Goal: Task Accomplishment & Management: Manage account settings

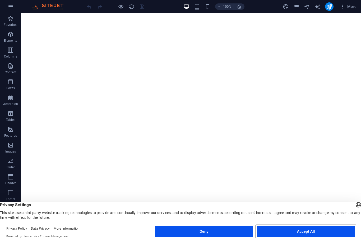
click at [299, 229] on button "Accept All" at bounding box center [305, 231] width 97 height 11
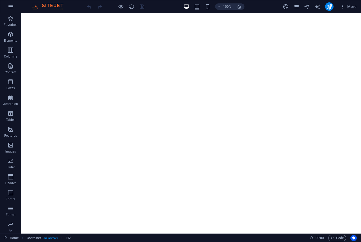
click at [11, 66] on icon "button" at bounding box center [10, 66] width 6 height 6
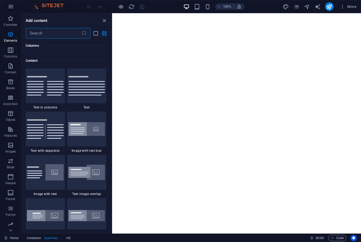
scroll to position [924, 0]
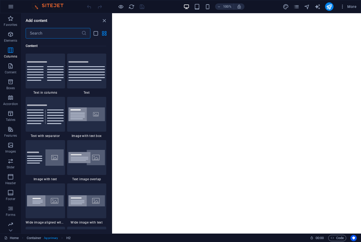
click at [101, 18] on icon "close panel" at bounding box center [104, 21] width 6 height 6
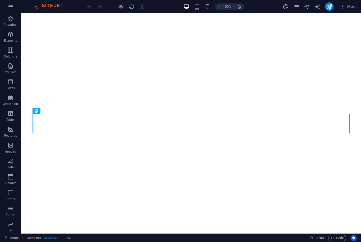
click at [9, 212] on span "Forms" at bounding box center [10, 211] width 21 height 13
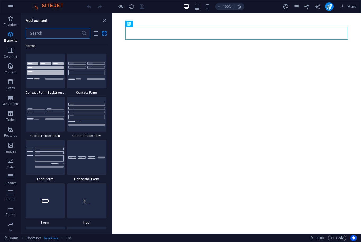
scroll to position [3856, 0]
click at [104, 23] on icon "close panel" at bounding box center [104, 21] width 6 height 6
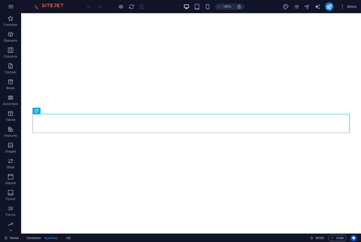
click at [357, 5] on button "More" at bounding box center [348, 6] width 21 height 8
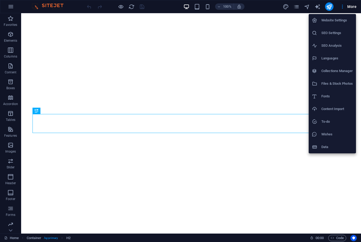
click at [339, 20] on h6 "Website Settings" at bounding box center [336, 20] width 31 height 6
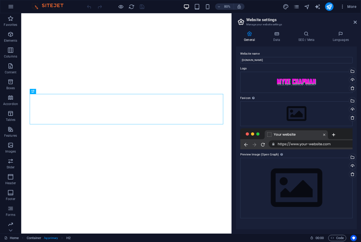
click at [286, 5] on icon "design" at bounding box center [286, 7] width 6 height 6
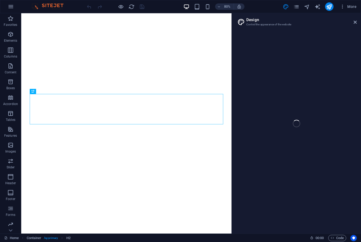
select select "px"
select select "400"
select select "px"
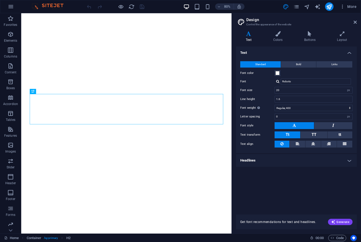
click at [344, 36] on icon at bounding box center [341, 33] width 29 height 5
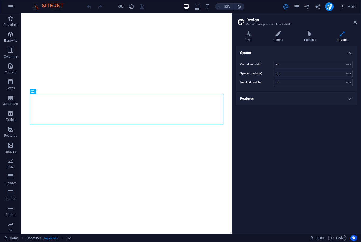
click at [250, 34] on icon at bounding box center [248, 33] width 25 height 5
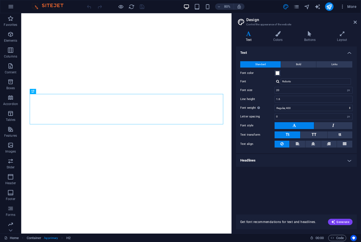
click at [296, 6] on icon "pages" at bounding box center [296, 7] width 6 height 6
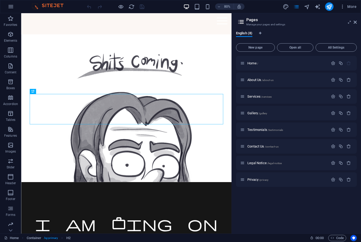
scroll to position [153, 0]
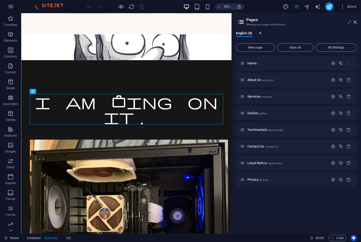
click at [351, 180] on button "button" at bounding box center [349, 179] width 8 height 4
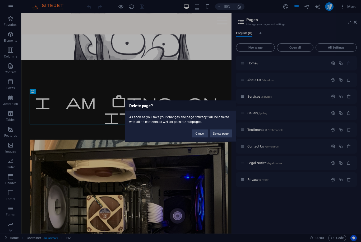
click at [220, 131] on button "Delete page" at bounding box center [221, 133] width 22 height 8
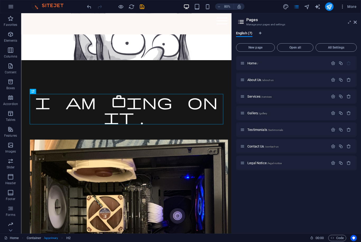
click at [347, 163] on icon "button" at bounding box center [348, 163] width 4 height 4
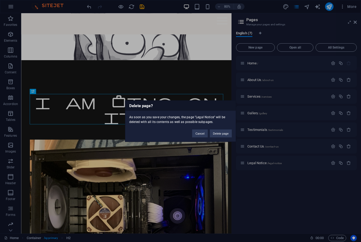
click at [219, 137] on button "Delete page" at bounding box center [221, 133] width 22 height 8
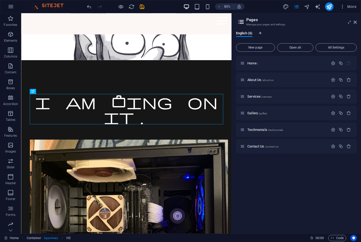
click at [348, 147] on icon "button" at bounding box center [348, 146] width 4 height 4
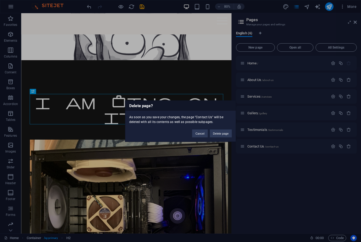
click at [220, 136] on button "Delete page" at bounding box center [221, 133] width 22 height 8
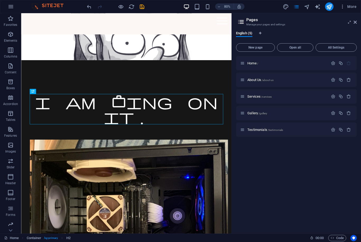
click at [348, 128] on icon "button" at bounding box center [348, 130] width 4 height 4
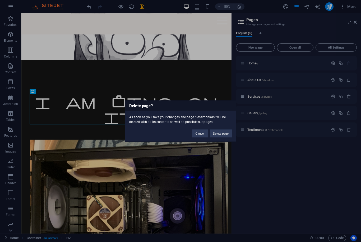
click at [221, 136] on button "Delete page" at bounding box center [221, 133] width 22 height 8
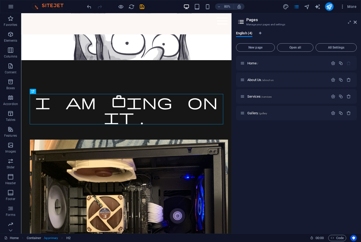
click at [349, 114] on icon "button" at bounding box center [348, 113] width 4 height 4
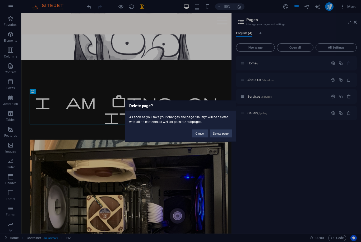
click at [220, 136] on button "Delete page" at bounding box center [221, 133] width 22 height 8
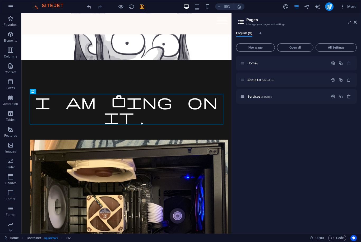
click at [351, 97] on button "button" at bounding box center [349, 96] width 8 height 4
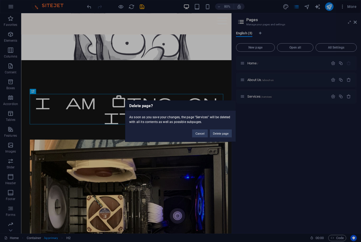
click at [222, 136] on button "Delete page" at bounding box center [221, 133] width 22 height 8
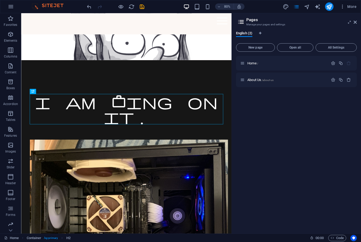
click at [351, 79] on button "button" at bounding box center [349, 80] width 8 height 4
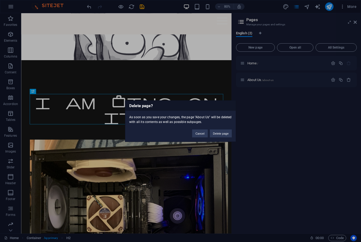
click at [219, 134] on button "Delete page" at bounding box center [221, 133] width 22 height 8
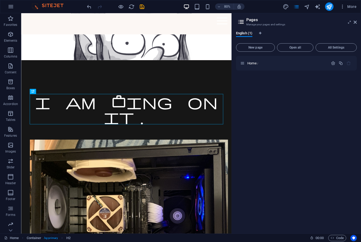
click at [294, 107] on div "Home /" at bounding box center [296, 143] width 121 height 174
click at [283, 62] on p "Home /" at bounding box center [286, 63] width 79 height 3
click at [314, 97] on div "Home /" at bounding box center [296, 143] width 121 height 174
click at [356, 20] on icon at bounding box center [354, 22] width 3 height 4
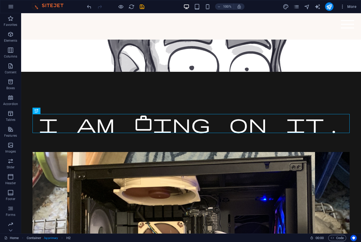
click at [287, 4] on icon "design" at bounding box center [286, 7] width 6 height 6
select select "px"
select select "400"
select select "px"
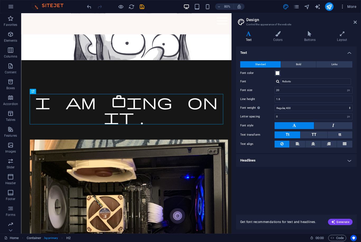
click at [353, 22] on icon at bounding box center [354, 22] width 3 height 4
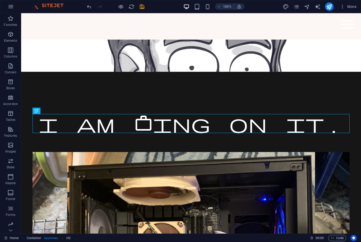
click at [316, 5] on icon "text_generator" at bounding box center [317, 7] width 6 height 6
select select "English"
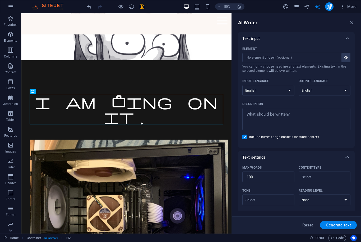
click at [306, 4] on icon "navigator" at bounding box center [307, 7] width 6 height 6
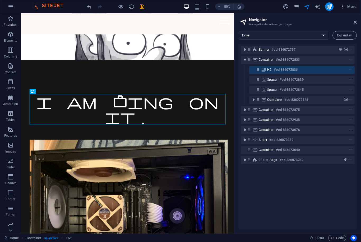
click at [351, 139] on icon "context-menu" at bounding box center [351, 140] width 4 height 4
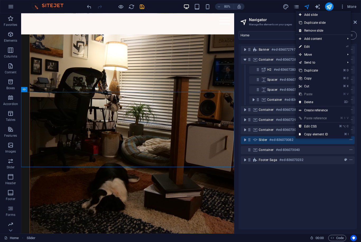
click at [321, 102] on link "⌦ Delete" at bounding box center [313, 102] width 35 height 8
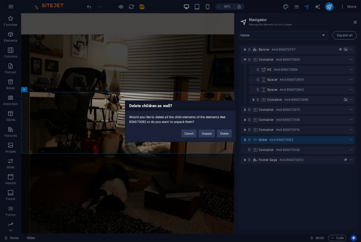
click at [225, 132] on button "Delete" at bounding box center [224, 133] width 15 height 8
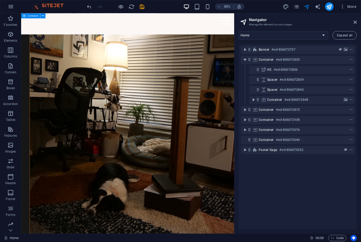
click at [350, 110] on icon "context-menu" at bounding box center [351, 110] width 4 height 4
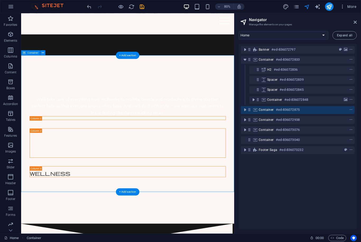
click at [351, 110] on icon "context-menu" at bounding box center [351, 110] width 4 height 4
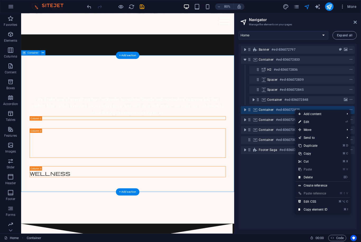
click at [325, 175] on link "⌦ Delete" at bounding box center [312, 178] width 35 height 8
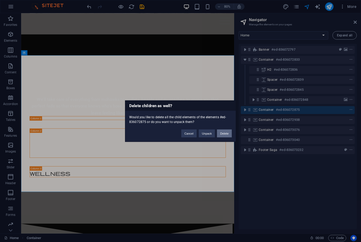
click at [223, 130] on button "Delete" at bounding box center [224, 133] width 15 height 8
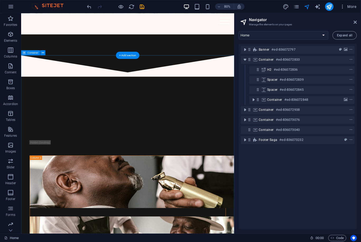
click at [351, 111] on icon "context-menu" at bounding box center [351, 110] width 4 height 4
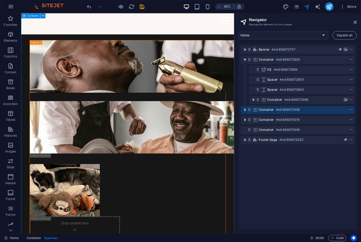
click at [352, 109] on icon "context-menu" at bounding box center [351, 110] width 4 height 4
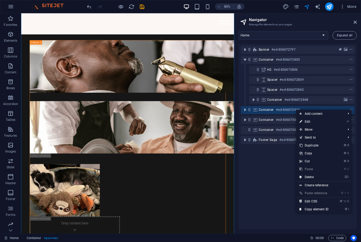
click at [318, 176] on link "⌦ Delete" at bounding box center [313, 177] width 35 height 8
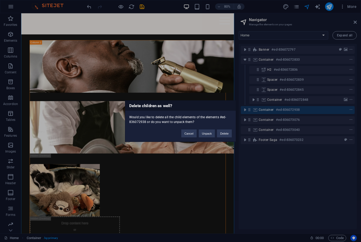
click at [226, 134] on button "Delete" at bounding box center [224, 133] width 15 height 8
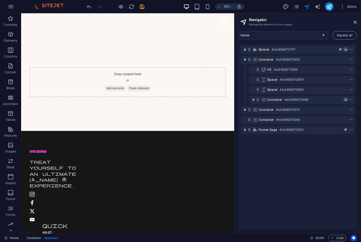
scroll to position [775, 0]
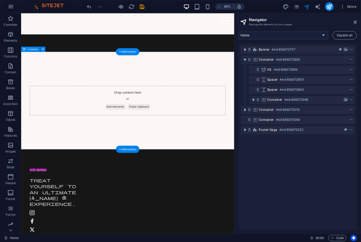
click at [352, 119] on icon "context-menu" at bounding box center [351, 120] width 4 height 4
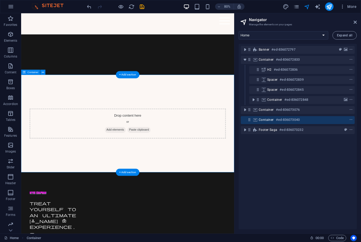
click at [352, 120] on icon "context-menu" at bounding box center [351, 120] width 4 height 4
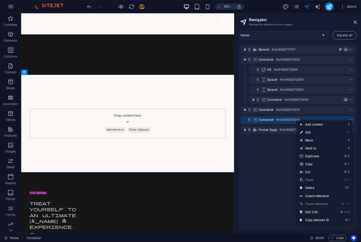
click at [326, 188] on link "⌦ Delete" at bounding box center [314, 188] width 35 height 8
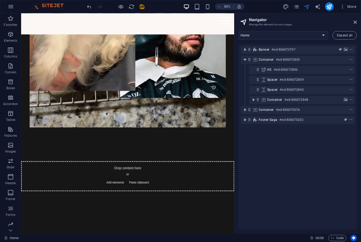
scroll to position [549, 0]
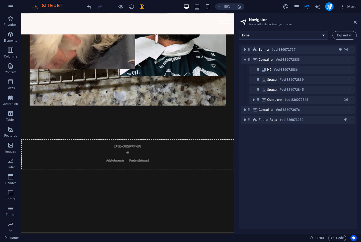
click at [356, 22] on icon at bounding box center [354, 22] width 3 height 4
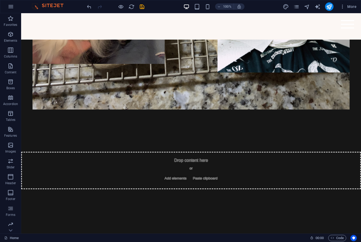
click at [283, 4] on icon "design" at bounding box center [286, 7] width 6 height 6
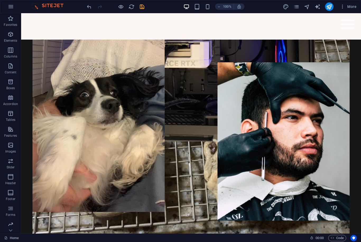
select select "px"
select select "400"
select select "px"
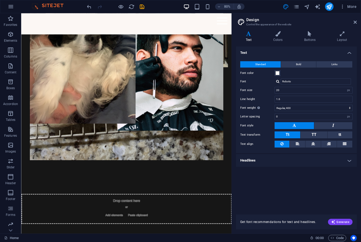
scroll to position [489, 0]
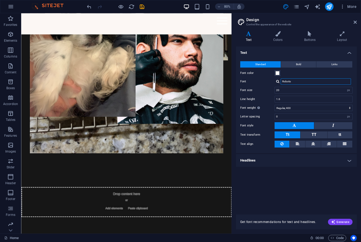
click at [319, 81] on input "Roboto" at bounding box center [316, 81] width 70 height 6
click at [277, 80] on div at bounding box center [277, 81] width 3 height 3
click at [296, 90] on div "Manrope" at bounding box center [317, 89] width 70 height 6
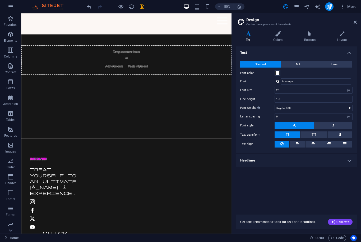
scroll to position [653, 0]
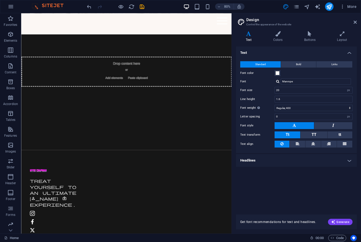
click at [330, 180] on div "Text Standard Bold Links Font color Font Manrope Manage fonts → Font size 20 re…" at bounding box center [296, 127] width 121 height 162
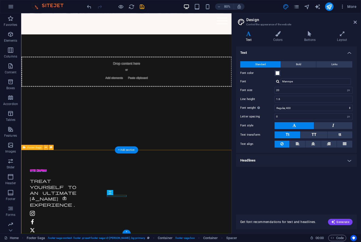
click at [307, 81] on input "Manrope" at bounding box center [316, 81] width 70 height 6
click at [278, 80] on div at bounding box center [277, 81] width 3 height 3
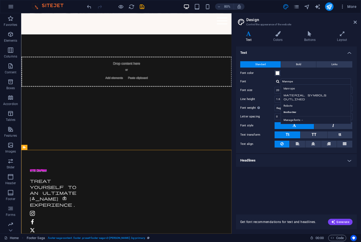
click at [294, 110] on div "Rozha One" at bounding box center [317, 113] width 70 height 6
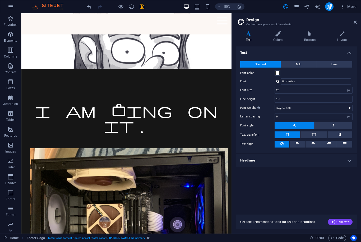
scroll to position [114, 0]
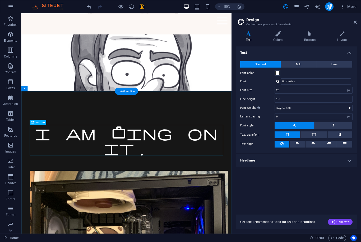
click at [189, 169] on div "i am working on it." at bounding box center [153, 172] width 242 height 38
click at [277, 80] on div at bounding box center [277, 81] width 3 height 3
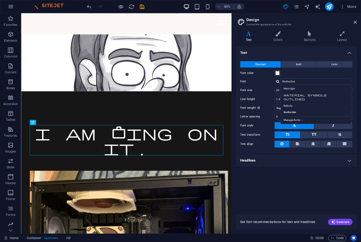
click at [291, 103] on div "Roboto" at bounding box center [317, 106] width 70 height 6
click at [335, 123] on button at bounding box center [333, 125] width 38 height 7
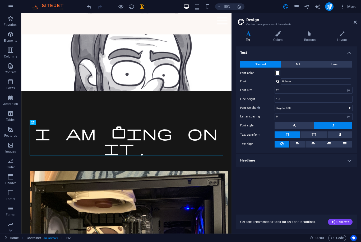
click at [301, 124] on button at bounding box center [293, 125] width 39 height 7
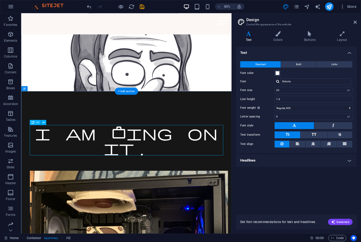
click at [54, 163] on div "i am working on it." at bounding box center [153, 172] width 242 height 38
click at [195, 166] on div "i am working on it." at bounding box center [153, 172] width 242 height 38
click at [250, 160] on div "i am working on it." at bounding box center [153, 172] width 242 height 38
click at [256, 167] on div "i am working on it." at bounding box center [153, 172] width 242 height 38
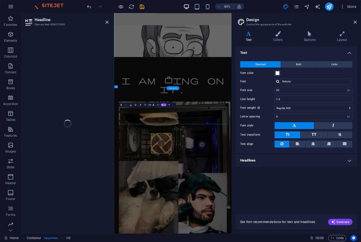
scroll to position [45, 0]
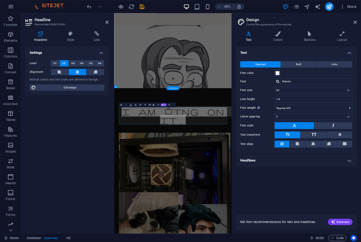
click at [279, 80] on div at bounding box center [277, 81] width 3 height 3
click at [293, 87] on div "Manrope" at bounding box center [317, 89] width 70 height 6
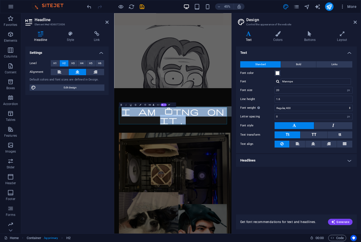
click at [287, 236] on span "i am working on it." at bounding box center [244, 241] width 228 height 42
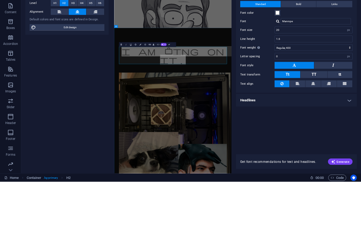
click at [281, 78] on input "Manrope" at bounding box center [316, 81] width 70 height 6
click at [276, 80] on div at bounding box center [277, 81] width 3 height 3
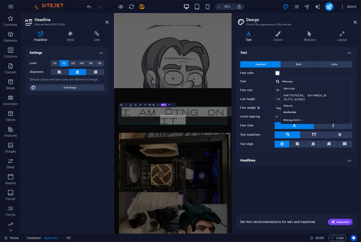
click at [303, 95] on div "Material Symbols Outlined" at bounding box center [317, 97] width 70 height 10
type input "Material Symbols Outlined"
click at [337, 124] on button at bounding box center [333, 125] width 38 height 7
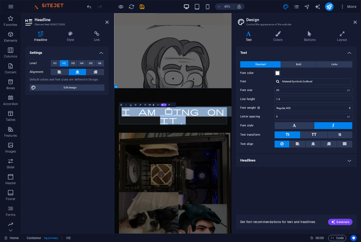
click at [270, 232] on span "i am working on it." at bounding box center [244, 241] width 228 height 42
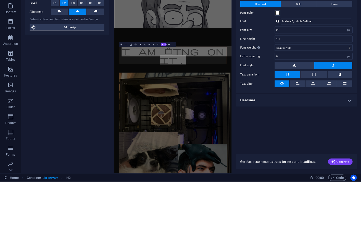
click at [277, 80] on div at bounding box center [277, 81] width 3 height 3
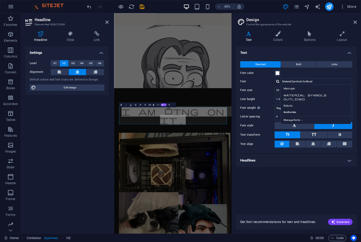
click at [301, 119] on div "Manage fonts →" at bounding box center [317, 119] width 70 height 7
select select "popularity"
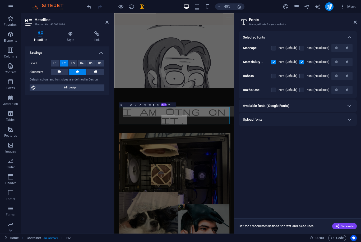
click at [274, 47] on label at bounding box center [273, 48] width 5 height 5
click at [0, 0] on input "checkbox" at bounding box center [0, 0] width 0 height 0
click at [302, 48] on label at bounding box center [301, 48] width 5 height 5
click at [0, 0] on input "checkbox" at bounding box center [0, 0] width 0 height 0
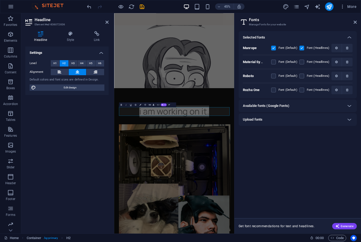
click at [275, 72] on div "Roboto Font (Default) Font (Headlines)" at bounding box center [298, 76] width 110 height 14
click at [276, 59] on div "Material Symbols Outlined Font (Default) Font (Headlines)" at bounding box center [298, 62] width 110 height 14
click at [274, 61] on label at bounding box center [273, 62] width 5 height 5
click at [0, 0] on Outlined "checkbox" at bounding box center [0, 0] width 0 height 0
click at [302, 77] on label at bounding box center [301, 76] width 5 height 5
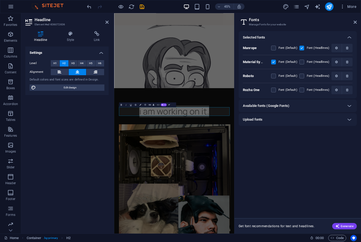
click at [0, 0] on input "checkbox" at bounding box center [0, 0] width 0 height 0
click at [276, 76] on label at bounding box center [273, 76] width 5 height 5
click at [0, 0] on input "checkbox" at bounding box center [0, 0] width 0 height 0
click at [274, 92] on label at bounding box center [273, 90] width 5 height 5
click at [0, 0] on One "checkbox" at bounding box center [0, 0] width 0 height 0
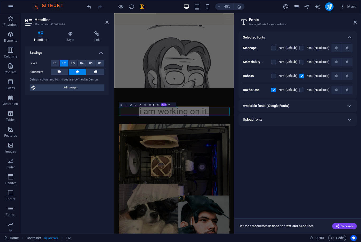
click at [300, 91] on label at bounding box center [301, 90] width 5 height 5
click at [0, 0] on One "checkbox" at bounding box center [0, 0] width 0 height 0
click at [275, 76] on label at bounding box center [273, 76] width 5 height 5
click at [0, 0] on input "checkbox" at bounding box center [0, 0] width 0 height 0
click at [303, 77] on label at bounding box center [301, 76] width 5 height 5
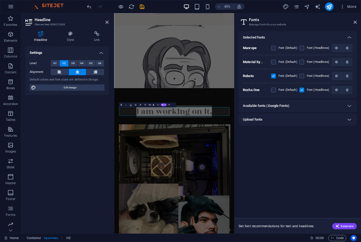
click at [0, 0] on input "checkbox" at bounding box center [0, 0] width 0 height 0
click at [275, 61] on label at bounding box center [273, 62] width 5 height 5
click at [0, 0] on Outlined "checkbox" at bounding box center [0, 0] width 0 height 0
click at [303, 60] on label at bounding box center [301, 62] width 5 height 5
click at [0, 0] on Outlined "checkbox" at bounding box center [0, 0] width 0 height 0
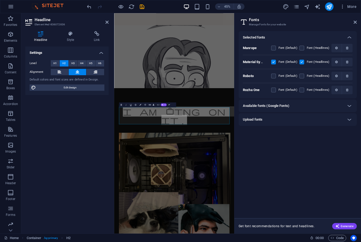
click at [274, 49] on label at bounding box center [273, 48] width 5 height 5
click at [0, 0] on input "checkbox" at bounding box center [0, 0] width 0 height 0
click at [303, 48] on label at bounding box center [301, 48] width 5 height 5
click at [0, 0] on input "checkbox" at bounding box center [0, 0] width 0 height 0
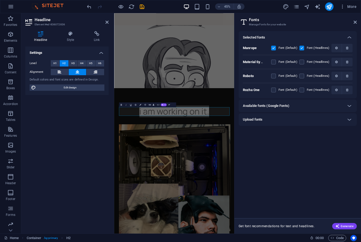
click at [347, 76] on icon "button" at bounding box center [347, 75] width 2 height 3
click at [349, 61] on span "button" at bounding box center [347, 61] width 6 height 3
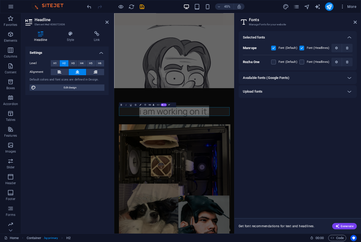
click at [352, 25] on header "Fonts Manage Fonts for your website" at bounding box center [298, 20] width 117 height 14
click at [356, 24] on icon at bounding box center [354, 22] width 3 height 4
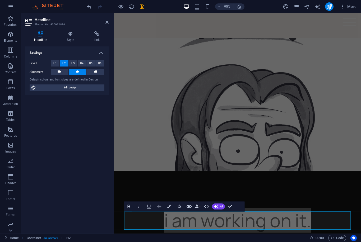
click at [288, 134] on figure at bounding box center [244, 74] width 260 height 211
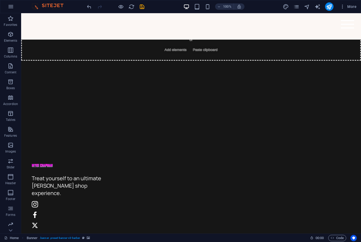
scroll to position [677, 0]
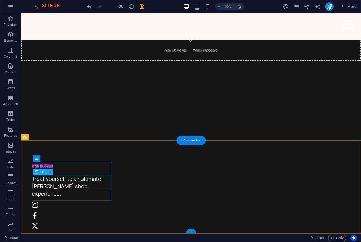
click at [96, 180] on div "Treat yourself to an ultimate barber shop experience." at bounding box center [71, 186] width 79 height 22
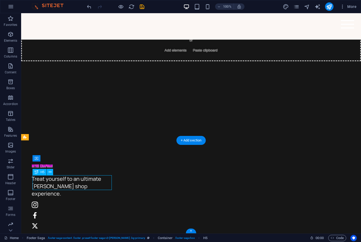
click at [93, 184] on div "Treat yourself to an ultimate barber shop experience." at bounding box center [71, 186] width 79 height 22
click at [88, 182] on div "Treat yourself to an ultimate barber shop experience." at bounding box center [71, 186] width 79 height 22
click at [89, 181] on div "Treat yourself to an ultimate barber shop experience." at bounding box center [71, 186] width 79 height 22
click at [53, 171] on button at bounding box center [50, 172] width 6 height 6
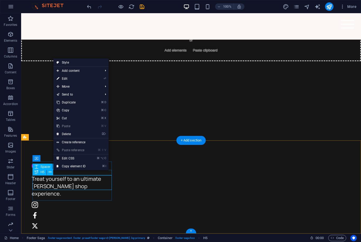
click at [76, 133] on link "⌦ Delete" at bounding box center [70, 134] width 35 height 8
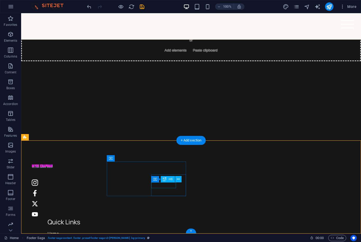
click at [177, 179] on icon at bounding box center [178, 180] width 3 height 6
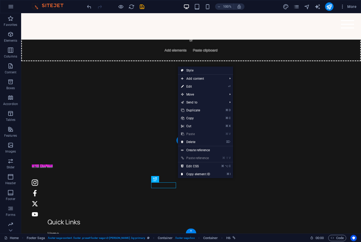
click at [202, 141] on link "⌦ Delete" at bounding box center [195, 142] width 35 height 8
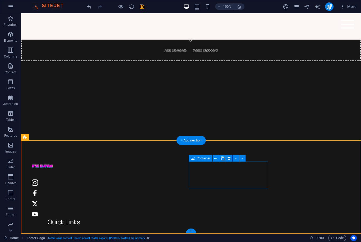
click at [243, 158] on icon at bounding box center [242, 159] width 2 height 6
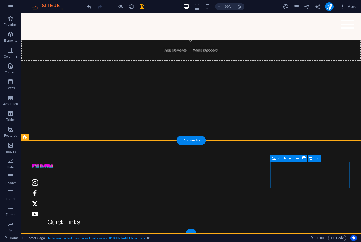
click at [311, 158] on icon at bounding box center [310, 159] width 3 height 6
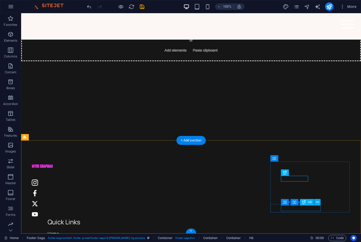
click at [317, 202] on icon at bounding box center [317, 203] width 3 height 6
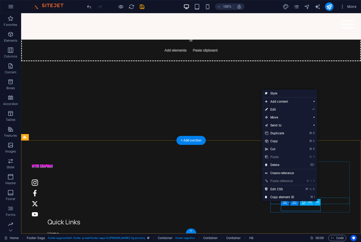
click at [302, 165] on li "⌦ Delete" at bounding box center [289, 165] width 55 height 8
click at [276, 165] on link "⌦ Delete" at bounding box center [279, 165] width 35 height 8
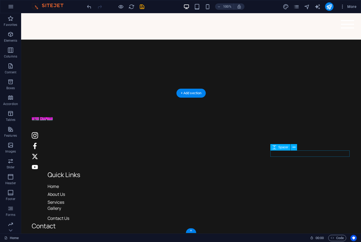
scroll to position [724, 0]
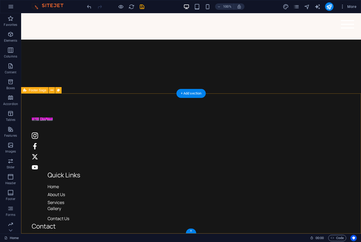
click at [259, 182] on div "Quick Links Home About Us Services Gallery Contact Us Contact 0123 - 456789 myk…" at bounding box center [191, 219] width 340 height 251
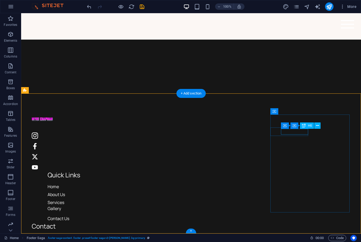
click at [302, 129] on div "Container Container H6" at bounding box center [302, 126] width 43 height 7
click at [59, 242] on span "0123 - 456789" at bounding box center [45, 247] width 27 height 6
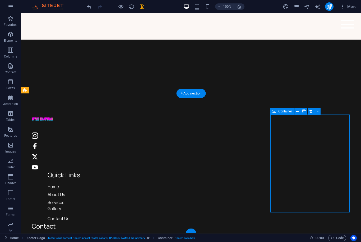
click at [59, 242] on span "0123 - 456789" at bounding box center [45, 247] width 27 height 6
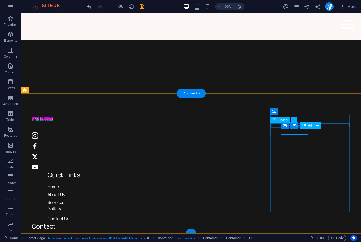
click at [318, 125] on icon at bounding box center [317, 126] width 3 height 6
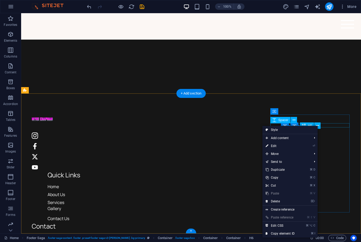
click at [286, 199] on link "⌦ Delete" at bounding box center [279, 202] width 35 height 8
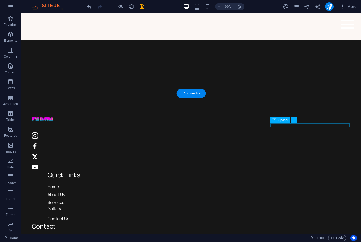
click at [248, 199] on div "Quick Links Home About Us Services Gallery Contact Us Contact Drop content here…" at bounding box center [191, 235] width 340 height 282
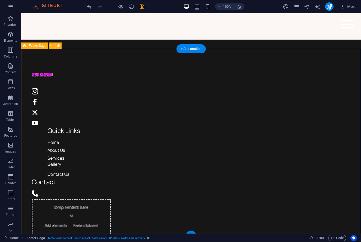
scroll to position [767, 0]
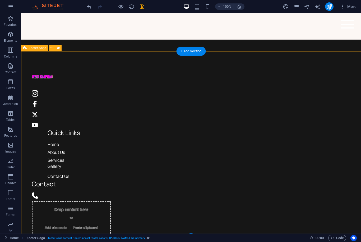
click at [69, 224] on span "Add elements" at bounding box center [56, 227] width 26 height 7
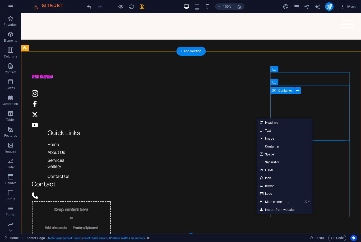
click at [297, 91] on icon at bounding box center [297, 91] width 3 height 6
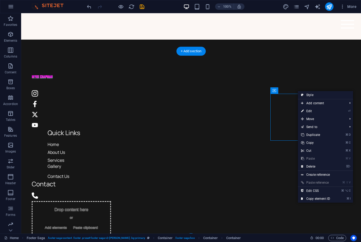
click at [312, 167] on link "⌦ Delete" at bounding box center [315, 167] width 35 height 8
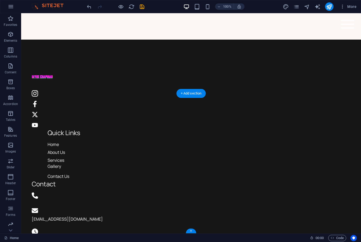
scroll to position [724, 0]
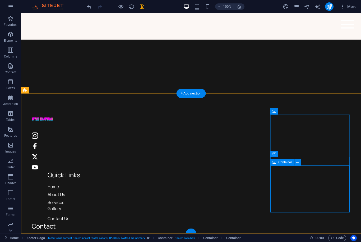
click at [298, 160] on icon at bounding box center [297, 163] width 3 height 6
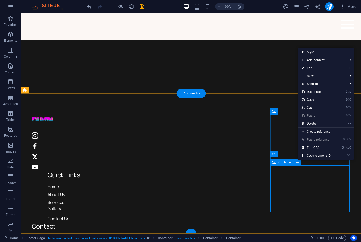
click at [323, 124] on link "⌦ Delete" at bounding box center [315, 124] width 35 height 8
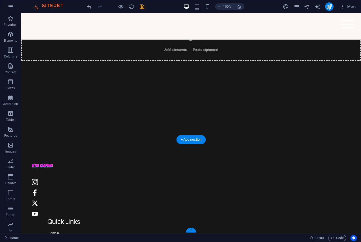
scroll to position [677, 0]
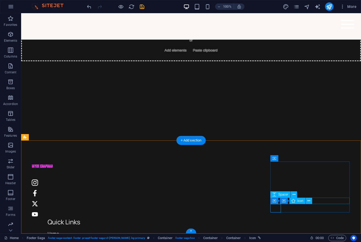
click at [310, 200] on icon at bounding box center [308, 201] width 3 height 6
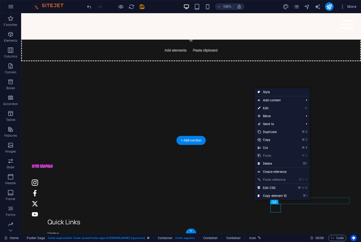
click at [281, 164] on link "⌦ Delete" at bounding box center [271, 164] width 35 height 8
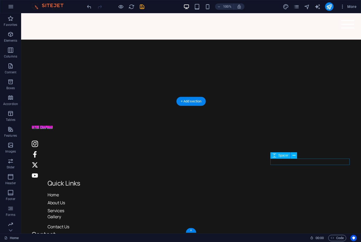
scroll to position [716, 0]
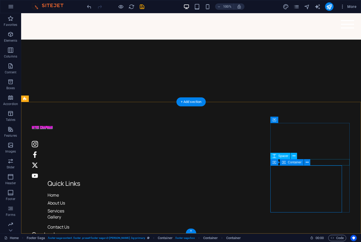
click at [306, 163] on icon at bounding box center [307, 163] width 3 height 6
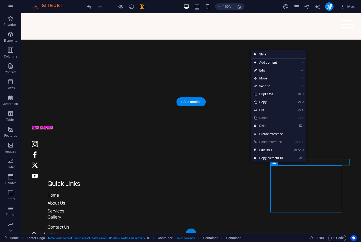
click at [286, 125] on link "⌦ Delete" at bounding box center [268, 126] width 35 height 8
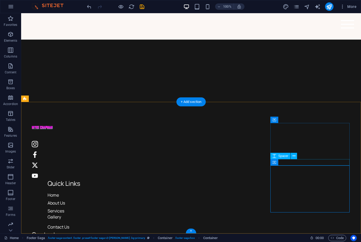
click at [298, 164] on icon at bounding box center [297, 163] width 3 height 6
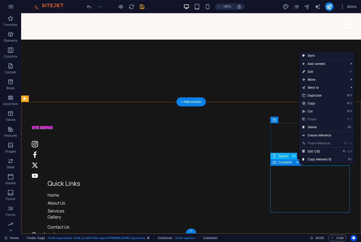
click at [317, 126] on link "⌦ Delete" at bounding box center [316, 127] width 35 height 8
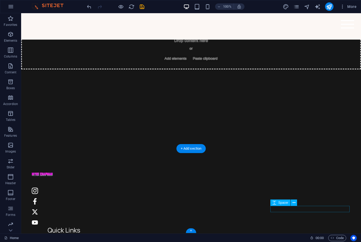
scroll to position [669, 0]
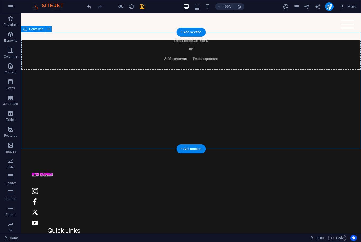
click at [295, 142] on div "Drop content here or Add elements Paste clipboard" at bounding box center [191, 90] width 340 height 117
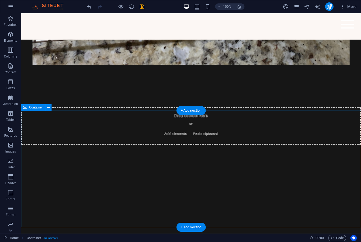
scroll to position [589, 0]
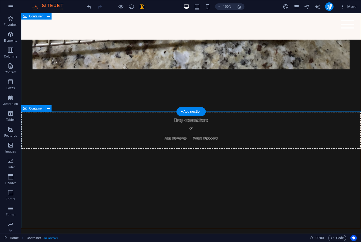
click at [48, 110] on icon at bounding box center [48, 109] width 3 height 6
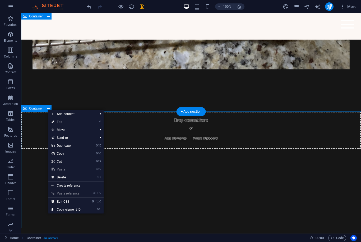
click at [72, 175] on link "⌦ Delete" at bounding box center [65, 178] width 35 height 8
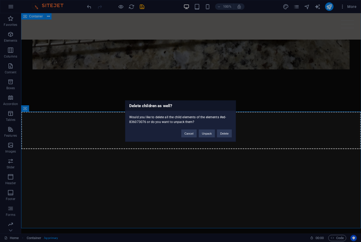
click at [225, 131] on button "Delete" at bounding box center [224, 133] width 15 height 8
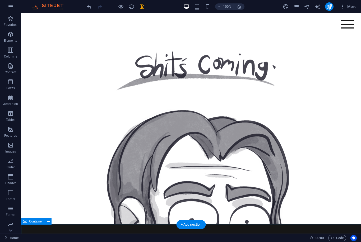
scroll to position [0, 0]
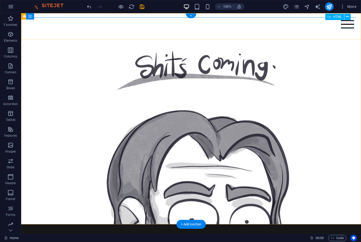
click at [346, 26] on div at bounding box center [347, 24] width 13 height 8
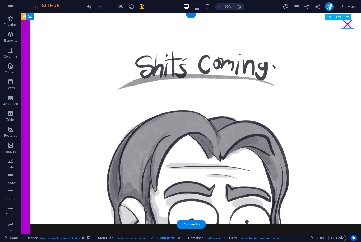
click at [306, 76] on figure at bounding box center [191, 118] width 340 height 211
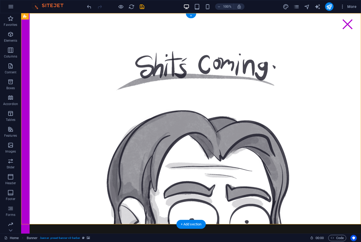
click at [279, 110] on figure at bounding box center [191, 118] width 340 height 211
select select "px"
select select "header"
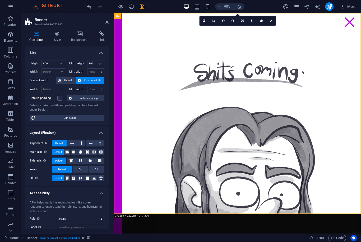
click at [58, 31] on icon at bounding box center [57, 33] width 15 height 5
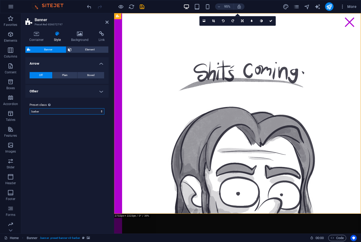
click at [104, 111] on select "barber Add preset class" at bounding box center [67, 111] width 75 height 6
select select "preset-banner-v3-barber"
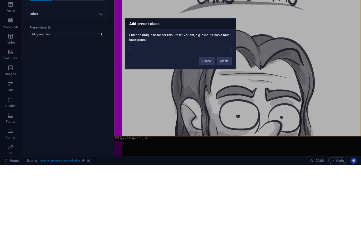
click at [155, 123] on input "text" at bounding box center [180, 125] width 102 height 5
type input "New1"
click at [227, 134] on button "Create" at bounding box center [224, 138] width 15 height 8
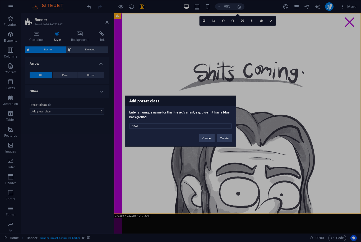
select select "preset-banner-v3-new1"
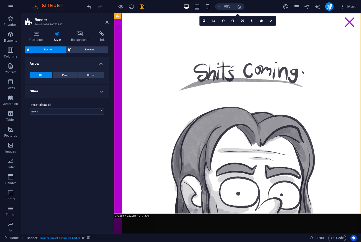
click at [68, 75] on button "Plain" at bounding box center [65, 75] width 25 height 6
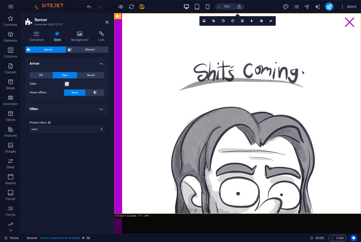
click at [43, 74] on button "Off" at bounding box center [41, 75] width 23 height 6
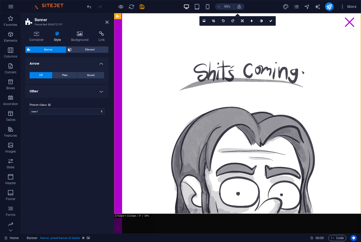
click at [80, 37] on h4 "Background" at bounding box center [81, 36] width 28 height 11
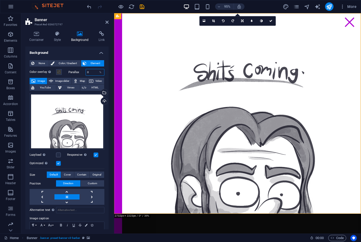
click at [92, 73] on input "0" at bounding box center [95, 72] width 18 height 6
type input "15"
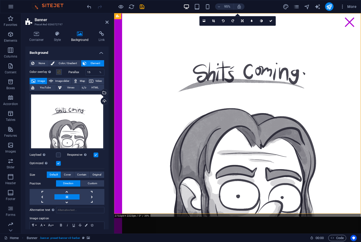
click at [43, 69] on label "Color overlay Places an overlay over the background to colorize it" at bounding box center [43, 72] width 26 height 6
click at [56, 69] on button "Color overlay Places an overlay over the background to colorize it" at bounding box center [59, 72] width 6 height 6
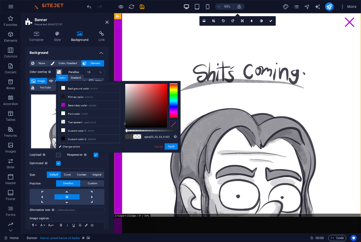
type input "rgba(22, 22, 22, 0)"
click at [173, 145] on button "Apply" at bounding box center [171, 146] width 13 height 6
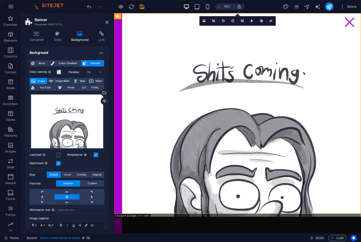
click at [157, 141] on figure at bounding box center [244, 120] width 260 height 214
click at [267, 5] on div "95% More" at bounding box center [222, 6] width 273 height 8
click at [161, 6] on div "95% More" at bounding box center [222, 6] width 273 height 8
click at [107, 20] on link at bounding box center [106, 22] width 3 height 4
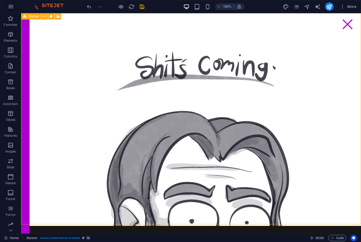
click at [60, 15] on button at bounding box center [58, 16] width 6 height 6
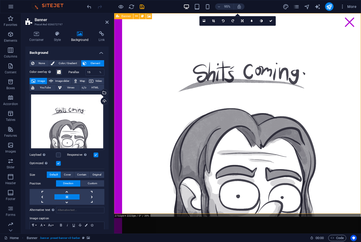
click at [107, 16] on header "Banner Preset #ed-836072797" at bounding box center [66, 20] width 83 height 14
click at [108, 21] on icon at bounding box center [106, 22] width 3 height 4
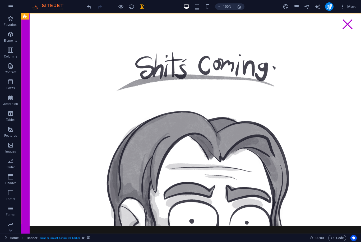
click at [329, 6] on icon "publish" at bounding box center [329, 7] width 6 height 6
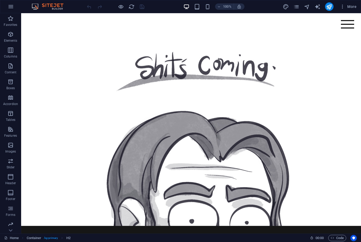
click at [91, 74] on figure at bounding box center [191, 119] width 340 height 213
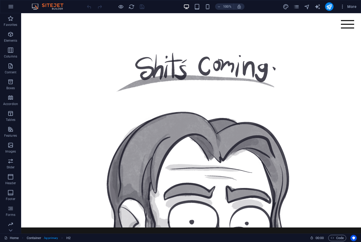
select select "px"
select select "header"
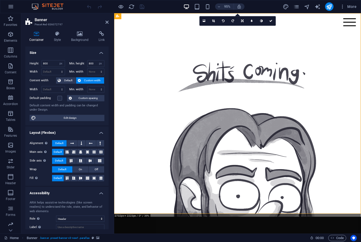
click at [62, 36] on icon at bounding box center [57, 33] width 15 height 5
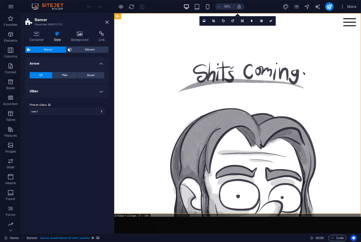
click at [82, 38] on h4 "Background" at bounding box center [81, 36] width 28 height 11
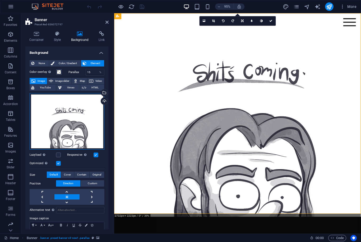
click at [80, 125] on div "Drag files here, click to choose files or select files from Files or our free s…" at bounding box center [67, 121] width 75 height 57
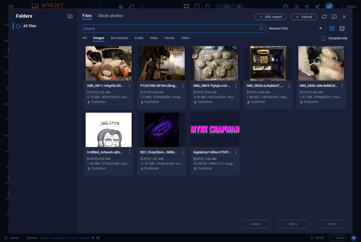
click at [231, 124] on div at bounding box center [214, 130] width 49 height 34
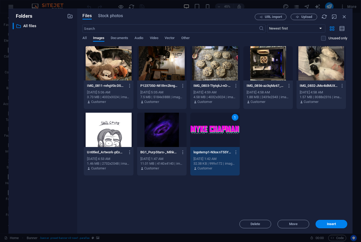
click at [102, 126] on div at bounding box center [108, 130] width 49 height 34
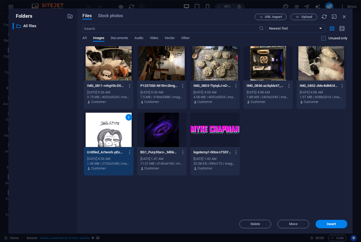
click at [334, 224] on span "Insert" at bounding box center [331, 224] width 9 height 3
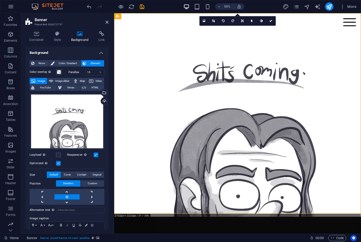
click at [67, 203] on link at bounding box center [66, 202] width 25 height 5
click at [331, 5] on icon "publish" at bounding box center [329, 7] width 6 height 6
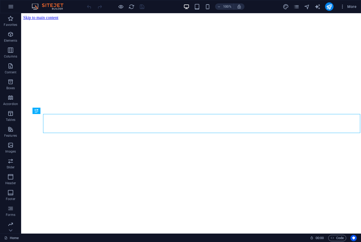
scroll to position [153, 0]
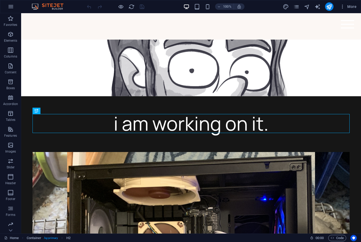
click at [7, 35] on span "Elements" at bounding box center [10, 37] width 21 height 13
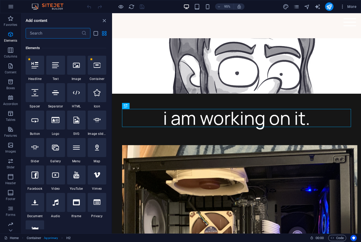
scroll to position [56, 0]
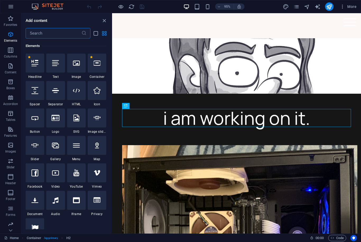
select select "px"
select select "header"
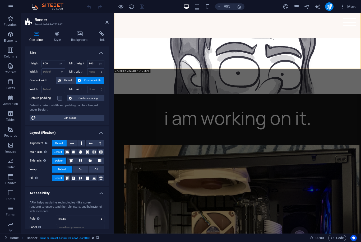
click at [57, 31] on icon at bounding box center [57, 33] width 15 height 5
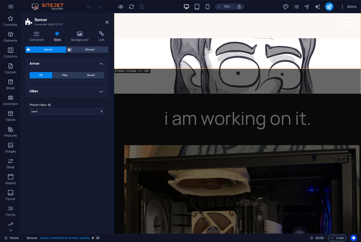
click at [76, 33] on icon at bounding box center [80, 33] width 26 height 5
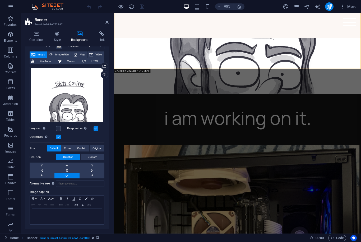
scroll to position [26, 0]
click at [100, 33] on icon at bounding box center [102, 33] width 14 height 5
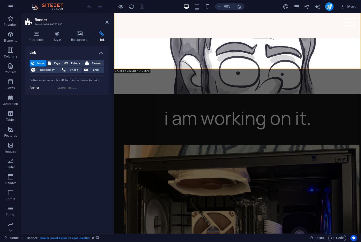
click at [80, 32] on icon at bounding box center [80, 33] width 26 height 5
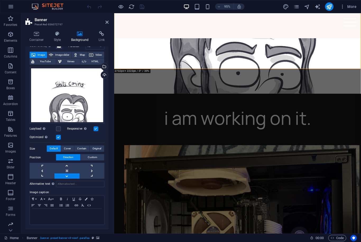
click at [58, 32] on icon at bounding box center [57, 33] width 15 height 5
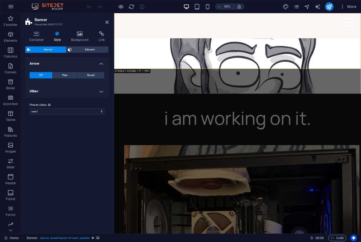
click at [34, 34] on icon at bounding box center [36, 33] width 22 height 5
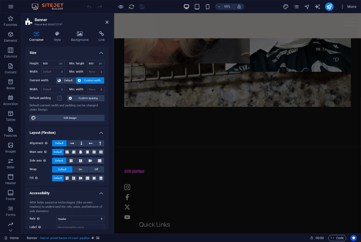
scroll to position [546, 0]
click at [133, 187] on div at bounding box center [155, 186] width 60 height 5
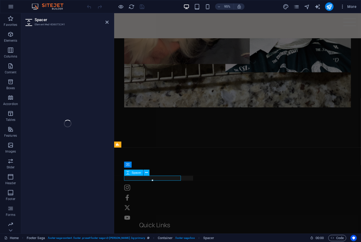
select select "px"
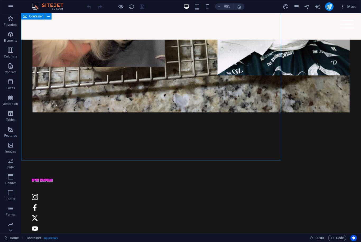
scroll to position [540, 0]
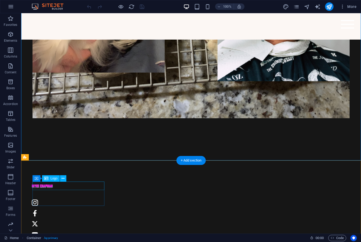
click at [38, 185] on div at bounding box center [71, 186] width 79 height 8
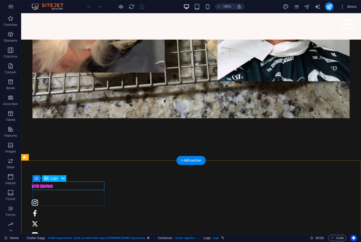
click at [65, 177] on button at bounding box center [63, 178] width 6 height 6
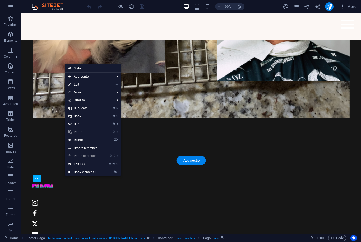
click at [113, 83] on li "⏎ Edit" at bounding box center [92, 85] width 55 height 8
click at [86, 85] on link "⏎ Edit" at bounding box center [82, 85] width 35 height 8
select select "px"
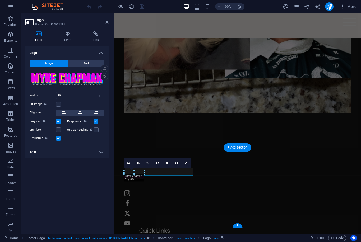
scroll to position [546, 0]
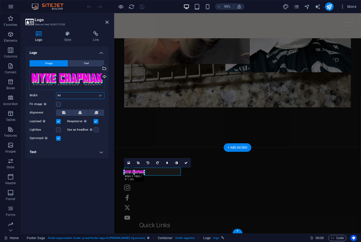
click at [77, 95] on input "80" at bounding box center [80, 95] width 48 height 6
type input "8"
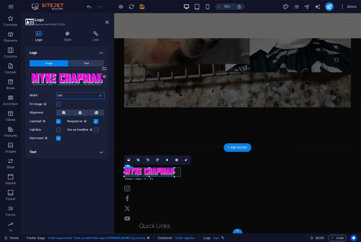
click at [85, 98] on input "200" at bounding box center [80, 95] width 48 height 6
type input "2"
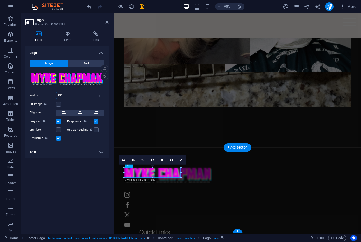
click at [76, 96] on input "350" at bounding box center [80, 95] width 48 height 6
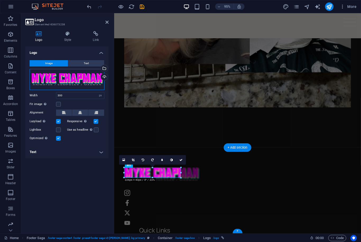
click at [80, 90] on div "Drag files here, click to choose files or select files from Files or our free s…" at bounding box center [67, 79] width 75 height 21
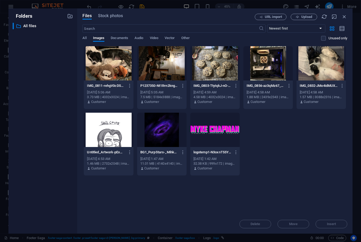
click at [218, 122] on div at bounding box center [214, 130] width 49 height 34
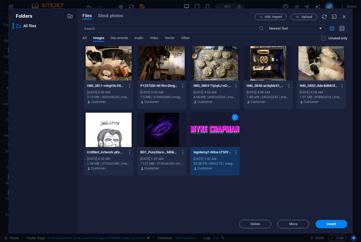
click at [330, 226] on span "Insert" at bounding box center [331, 224] width 9 height 3
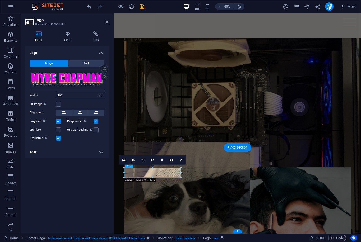
scroll to position [546, 0]
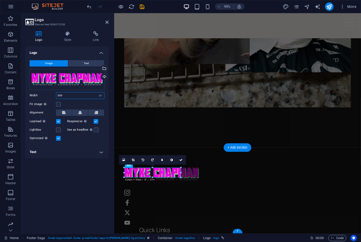
click at [78, 96] on input "300" at bounding box center [80, 95] width 48 height 6
type input "350"
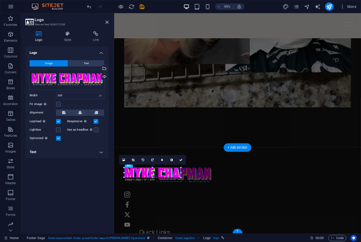
click at [60, 102] on label at bounding box center [58, 104] width 5 height 5
click at [0, 0] on input "Fit image Automatically fit image to a fixed width and height" at bounding box center [0, 0] width 0 height 0
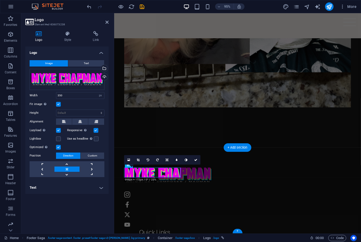
click at [84, 121] on button at bounding box center [80, 122] width 16 height 6
click at [59, 140] on label at bounding box center [58, 139] width 5 height 5
click at [0, 0] on input "Lightbox" at bounding box center [0, 0] width 0 height 0
click at [90, 60] on button "Text" at bounding box center [86, 63] width 36 height 6
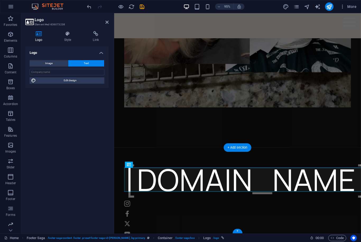
click at [55, 60] on button "Image" at bounding box center [49, 63] width 38 height 6
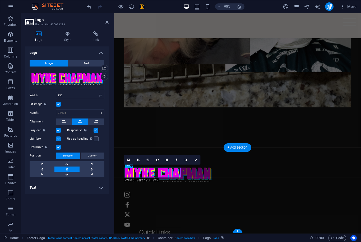
click at [196, 158] on link at bounding box center [196, 160] width 10 height 10
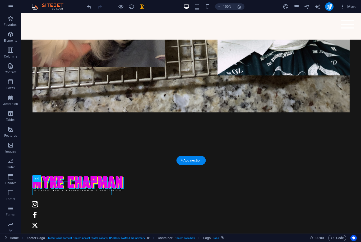
scroll to position [540, 0]
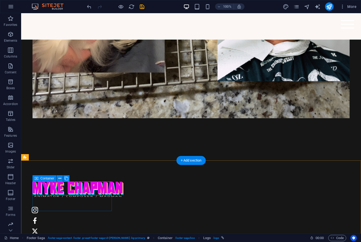
click at [87, 189] on div at bounding box center [71, 190] width 79 height 16
click at [101, 187] on div at bounding box center [71, 190] width 79 height 16
click at [65, 177] on button at bounding box center [63, 178] width 6 height 6
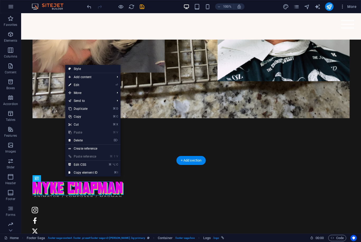
click at [100, 85] on link "⏎ Edit" at bounding box center [82, 85] width 35 height 8
select select "px"
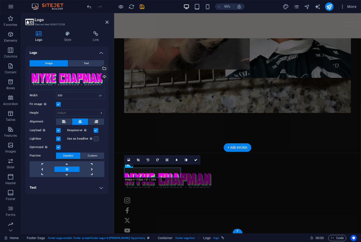
scroll to position [546, 0]
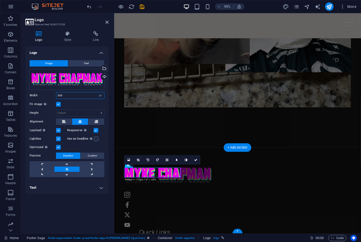
click at [80, 94] on input "350" at bounding box center [80, 95] width 48 height 6
type input "3"
type input "500"
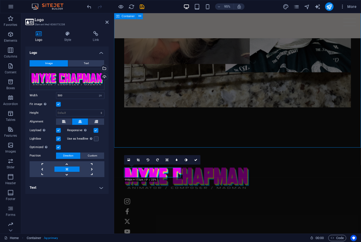
scroll to position [540, 0]
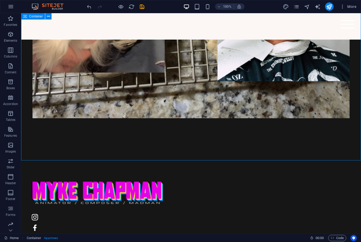
click at [105, 190] on div at bounding box center [71, 193] width 79 height 23
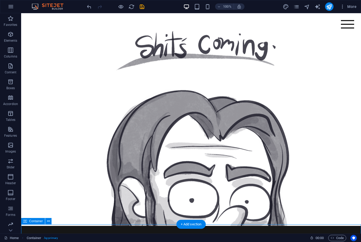
scroll to position [0, 0]
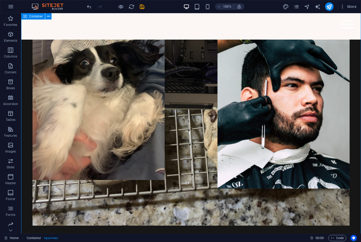
click at [267, 142] on figure at bounding box center [190, 49] width 317 height 354
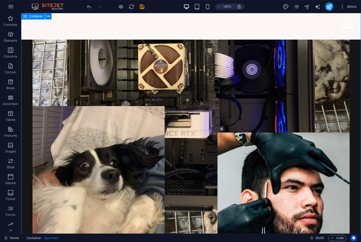
select select "px"
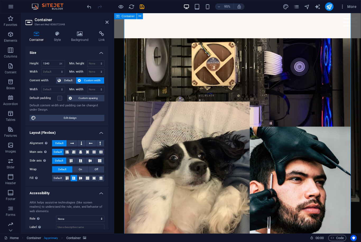
click at [311, 229] on figure at bounding box center [244, 151] width 239 height 354
click at [80, 37] on h4 "Background" at bounding box center [81, 36] width 28 height 11
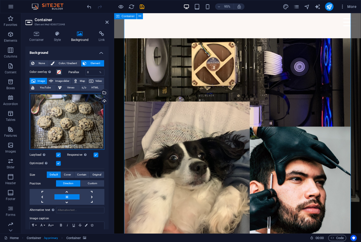
click at [84, 110] on div "Drag files here, click to choose files or select files from Files or our free s…" at bounding box center [67, 121] width 75 height 57
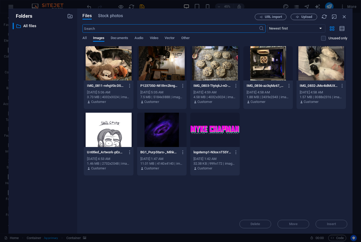
scroll to position [0, 0]
click at [160, 129] on div at bounding box center [161, 130] width 49 height 34
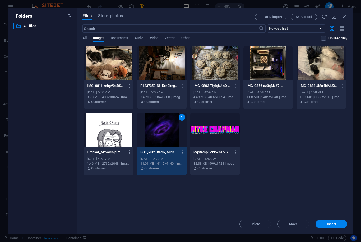
click at [333, 222] on button "Insert" at bounding box center [331, 224] width 32 height 8
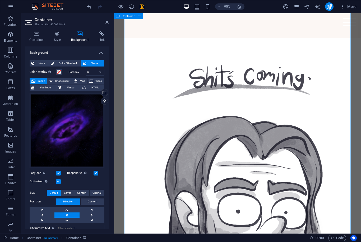
scroll to position [352, 0]
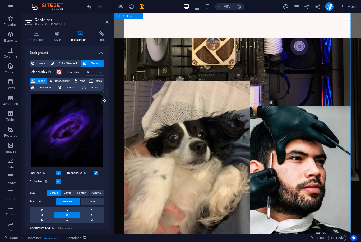
click at [295, 101] on figure at bounding box center [244, 71] width 239 height 238
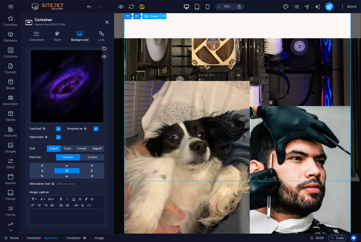
scroll to position [44, 0]
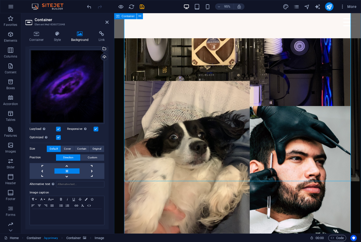
click at [120, 107] on div "i am working on it." at bounding box center [244, 110] width 260 height 476
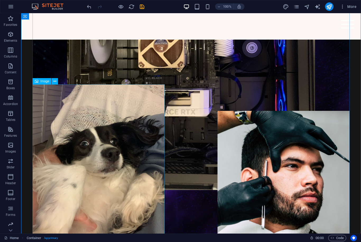
click at [120, 164] on figure at bounding box center [98, 173] width 132 height 176
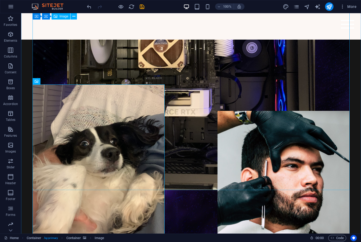
click at [273, 118] on figure at bounding box center [190, 71] width 317 height 238
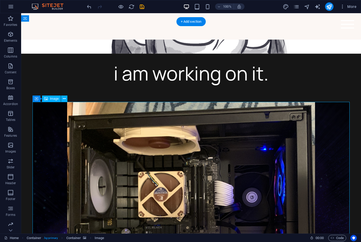
scroll to position [203, 0]
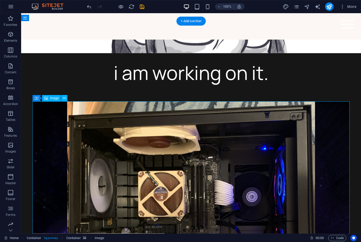
click at [298, 137] on figure at bounding box center [190, 220] width 317 height 238
click at [257, 189] on figure at bounding box center [190, 220] width 317 height 238
select select "px"
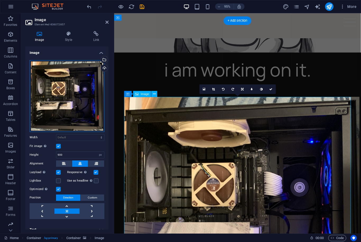
click at [71, 89] on div "Drag files here, click to choose files or select files from Files or our free s…" at bounding box center [67, 96] width 75 height 72
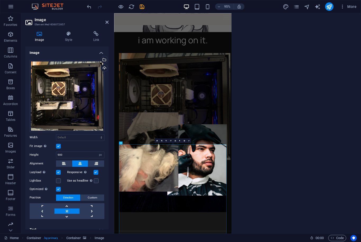
scroll to position [0, 0]
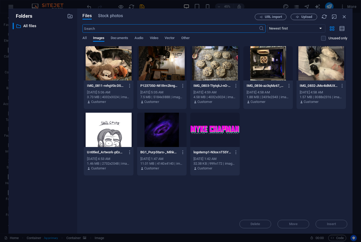
click at [106, 63] on div at bounding box center [108, 63] width 49 height 34
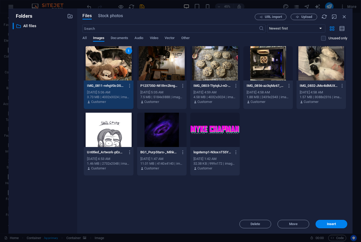
click at [335, 223] on span "Insert" at bounding box center [331, 224] width 9 height 3
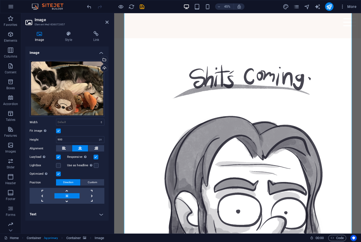
scroll to position [294, 0]
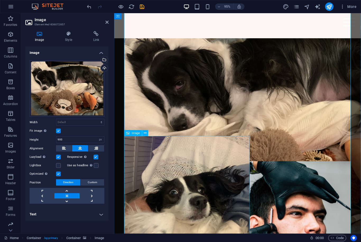
click at [206, 181] on figure at bounding box center [191, 231] width 132 height 176
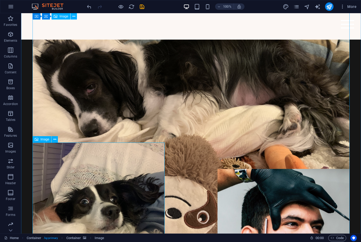
click at [53, 139] on icon at bounding box center [54, 140] width 3 height 6
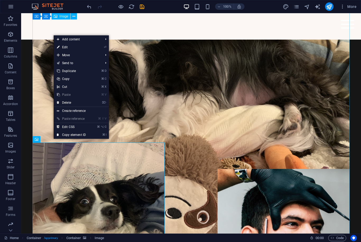
click at [86, 102] on link "⌦ Delete" at bounding box center [71, 103] width 35 height 8
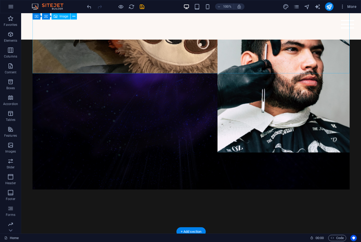
scroll to position [469, 0]
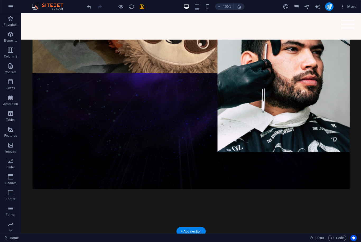
click at [298, 141] on figure at bounding box center [190, 12] width 317 height 354
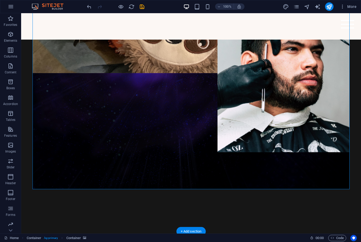
click at [296, 146] on figure at bounding box center [190, 12] width 317 height 354
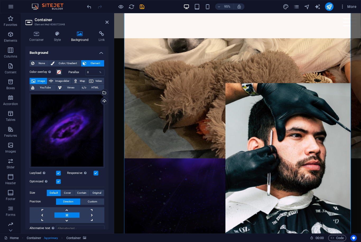
scroll to position [377, 0]
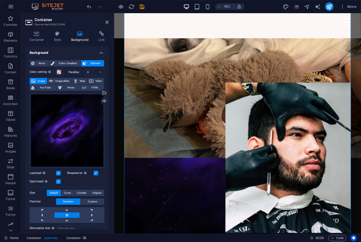
click at [278, 195] on figure at bounding box center [244, 105] width 239 height 354
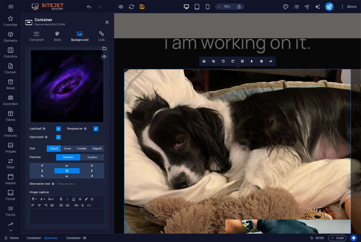
scroll to position [44, 0]
click at [68, 176] on link at bounding box center [66, 176] width 25 height 5
click at [271, 59] on link at bounding box center [271, 62] width 10 height 10
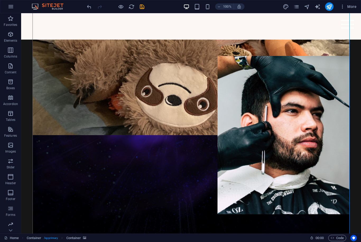
scroll to position [409, 0]
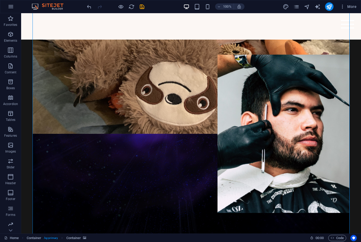
click at [237, 175] on figure at bounding box center [190, 73] width 317 height 354
click at [229, 174] on figure at bounding box center [190, 73] width 317 height 354
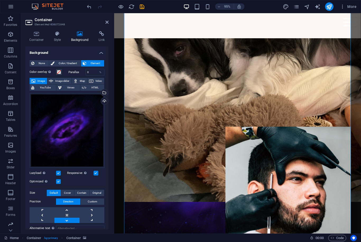
click at [236, 225] on figure at bounding box center [244, 151] width 239 height 354
click at [260, 146] on figure at bounding box center [244, 93] width 239 height 238
click at [239, 230] on figure at bounding box center [244, 151] width 239 height 354
click at [81, 121] on div "Drag files here, click to choose files or select files from Files or our free s…" at bounding box center [67, 130] width 75 height 75
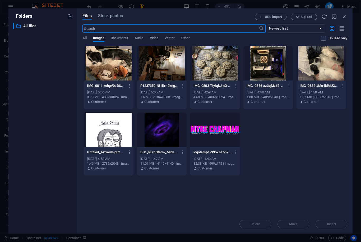
click at [105, 63] on div at bounding box center [108, 63] width 49 height 34
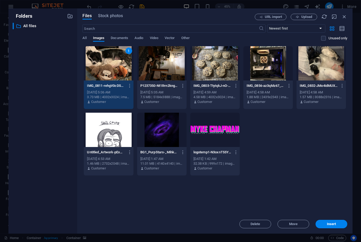
click at [343, 224] on span "Insert" at bounding box center [330, 224] width 27 height 3
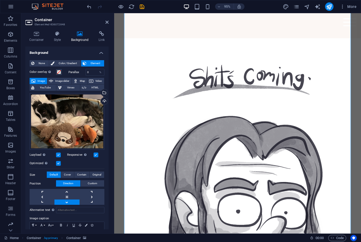
scroll to position [352, 0]
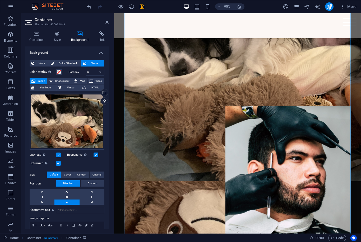
click at [67, 194] on link at bounding box center [66, 196] width 25 height 5
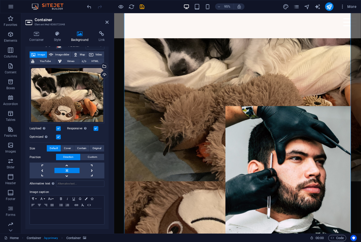
scroll to position [26, 0]
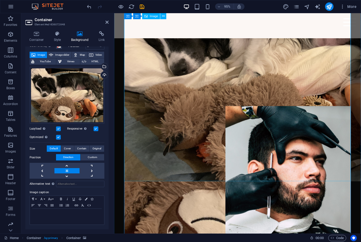
click at [331, 158] on figure at bounding box center [244, 71] width 239 height 238
click at [164, 15] on icon at bounding box center [163, 15] width 3 height 5
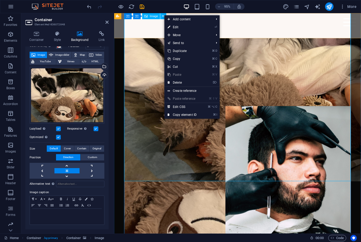
click at [191, 82] on link "⌦ Delete" at bounding box center [181, 83] width 35 height 8
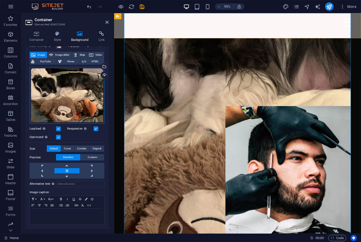
click at [78, 87] on div "Drag files here, click to choose files or select files from Files or our free s…" at bounding box center [67, 95] width 75 height 57
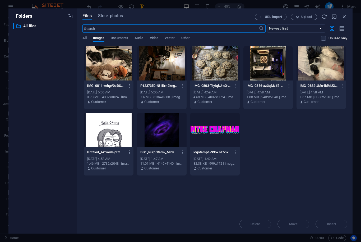
scroll to position [0, 0]
click at [326, 62] on div at bounding box center [320, 63] width 49 height 34
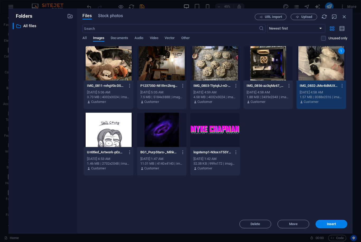
click at [340, 223] on span "Insert" at bounding box center [330, 224] width 27 height 3
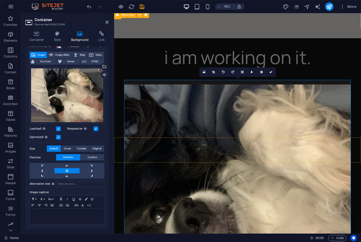
scroll to position [213, 0]
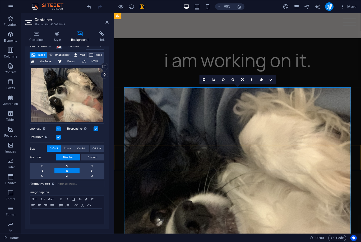
click at [232, 79] on icon at bounding box center [232, 79] width 3 height 3
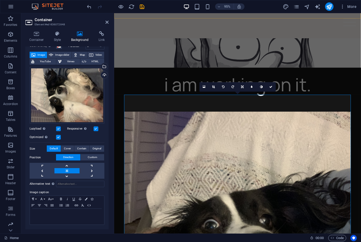
scroll to position [245, 0]
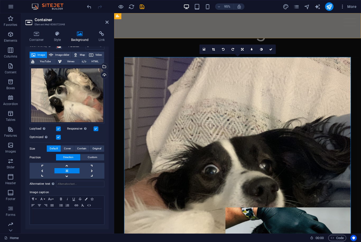
click at [273, 48] on link at bounding box center [271, 50] width 10 height 10
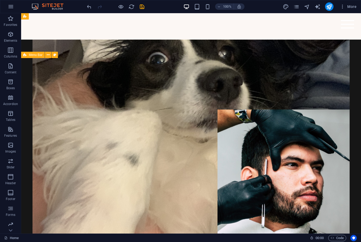
scroll to position [353, 0]
click at [260, 114] on figure at bounding box center [190, 128] width 317 height 354
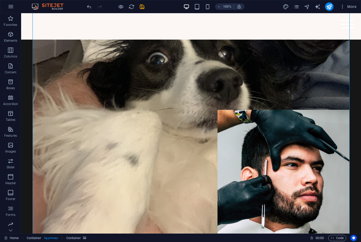
click at [198, 106] on figure at bounding box center [190, 128] width 317 height 354
click at [198, 111] on figure at bounding box center [190, 128] width 317 height 354
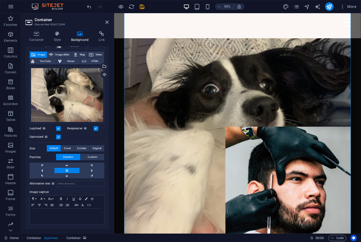
scroll to position [26, 0]
click at [82, 147] on span "Contain" at bounding box center [81, 149] width 9 height 6
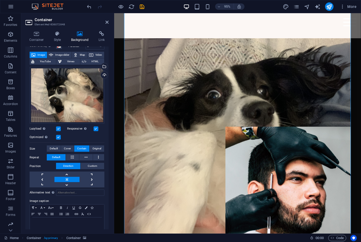
click at [68, 186] on link at bounding box center [66, 184] width 25 height 5
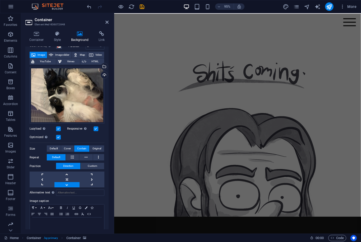
click at [143, 7] on icon "save" at bounding box center [142, 7] width 6 height 6
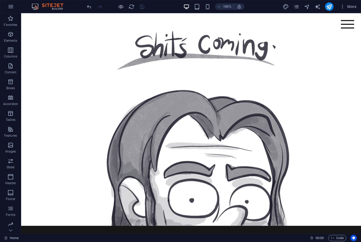
scroll to position [0, 0]
click at [332, 5] on icon "publish" at bounding box center [329, 7] width 6 height 6
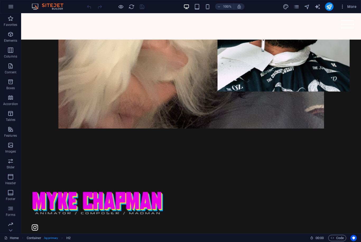
scroll to position [499, 0]
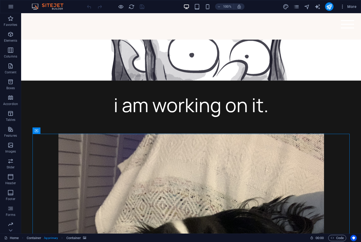
scroll to position [171, 0]
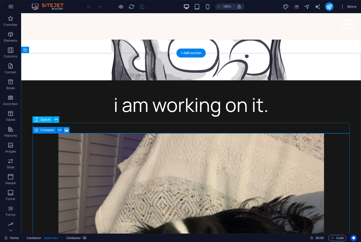
click at [68, 129] on icon at bounding box center [66, 131] width 4 height 6
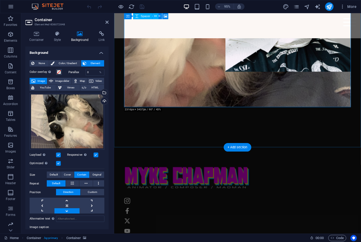
scroll to position [546, 0]
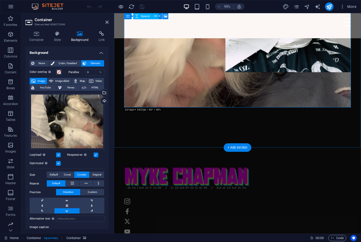
click at [331, 5] on icon "publish" at bounding box center [329, 7] width 6 height 6
